Goal: Navigation & Orientation: Find specific page/section

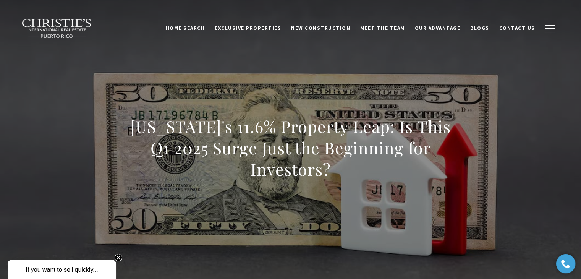
click at [324, 30] on span "New Construction" at bounding box center [320, 28] width 59 height 6
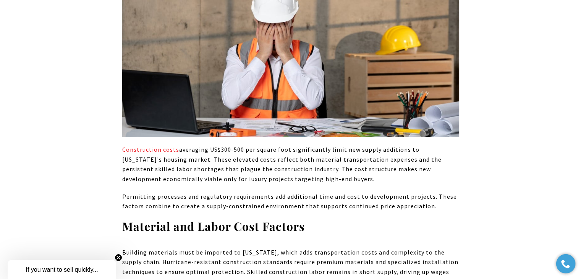
scroll to position [1929, 0]
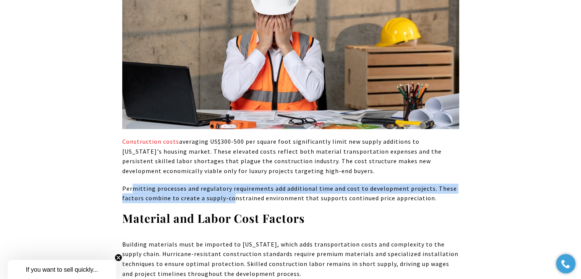
drag, startPoint x: 131, startPoint y: 168, endPoint x: 234, endPoint y: 175, distance: 103.3
click at [234, 184] on p "Permitting processes and regulatory requirements add additional time and cost t…" at bounding box center [290, 193] width 337 height 19
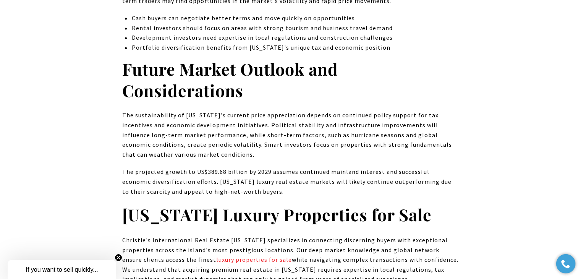
scroll to position [4204, 0]
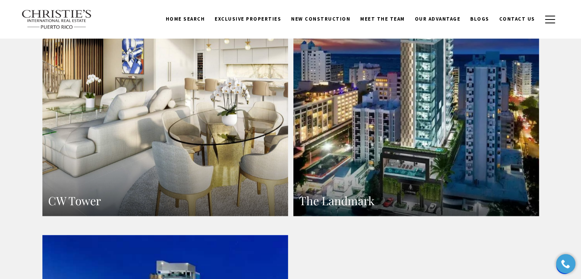
scroll to position [898, 0]
click at [375, 127] on link "The Landmark" at bounding box center [416, 66] width 246 height 300
